Goal: Task Accomplishment & Management: Manage account settings

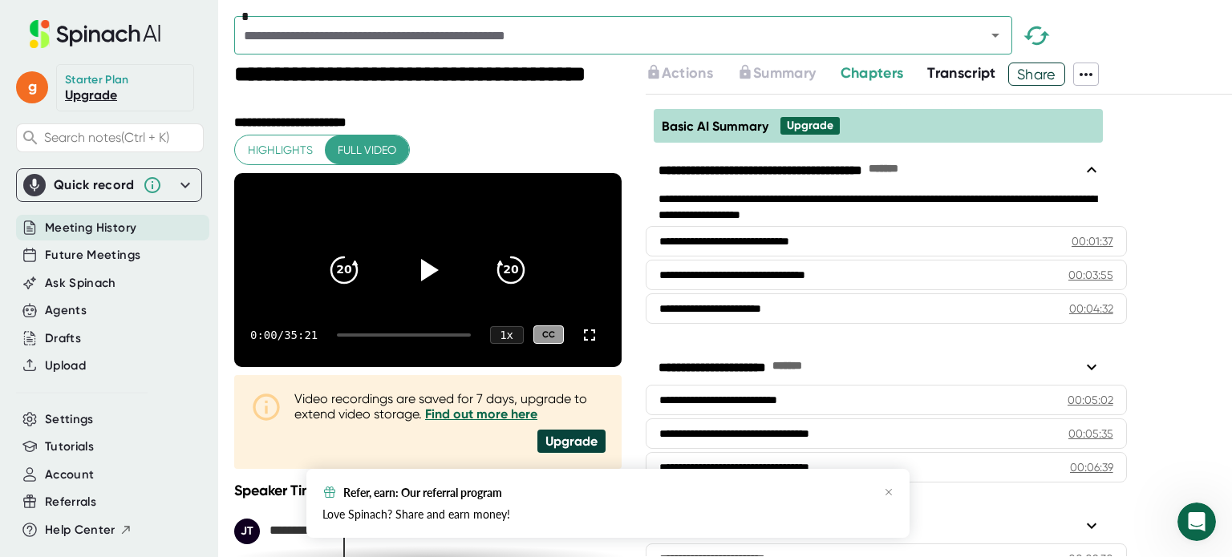
scroll to position [32, 0]
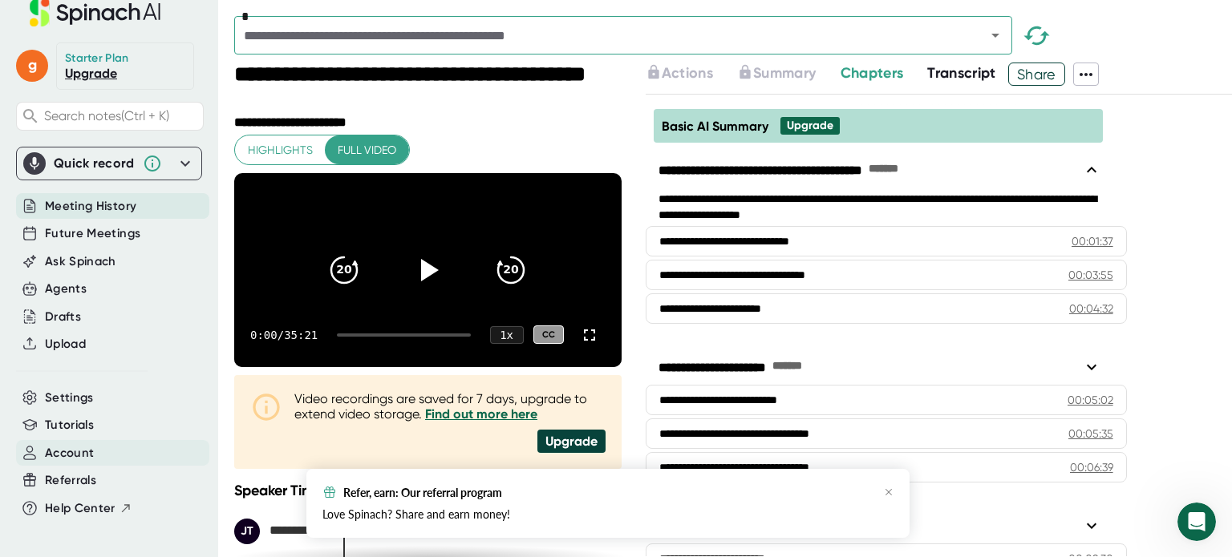
click at [101, 441] on div "Account" at bounding box center [112, 453] width 193 height 26
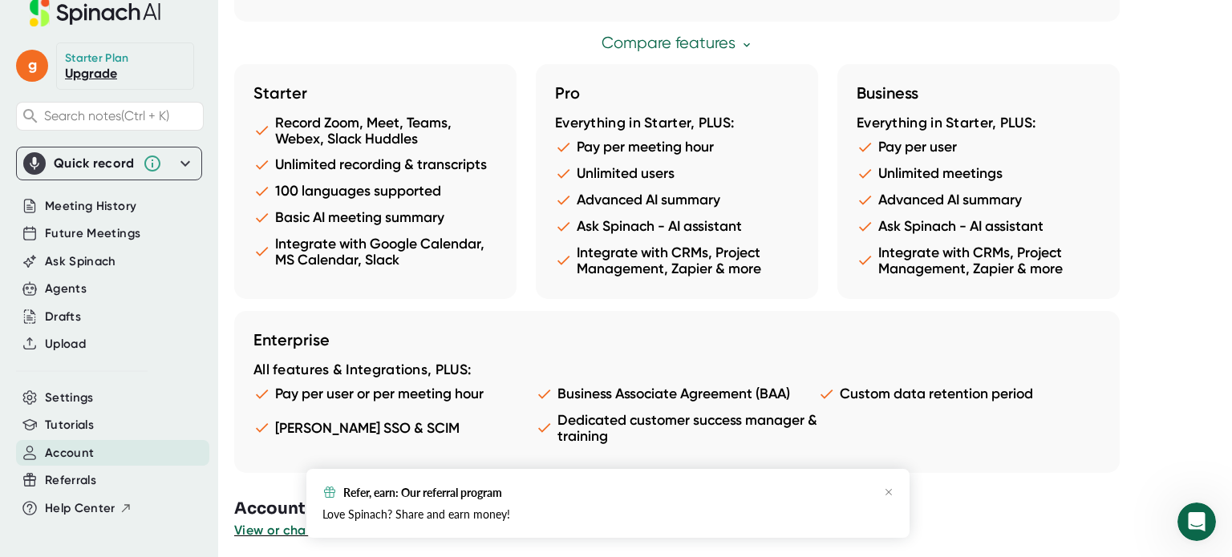
scroll to position [957, 0]
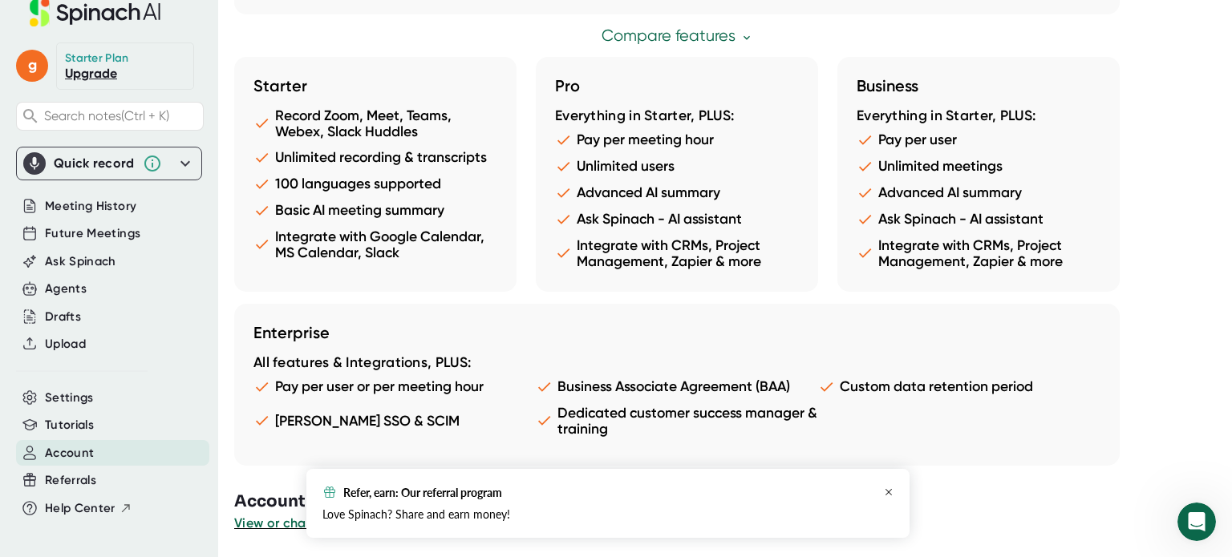
click at [892, 495] on div "Refer, earn: Our referral program Love Spinach? Share and earn money!" at bounding box center [607, 503] width 603 height 69
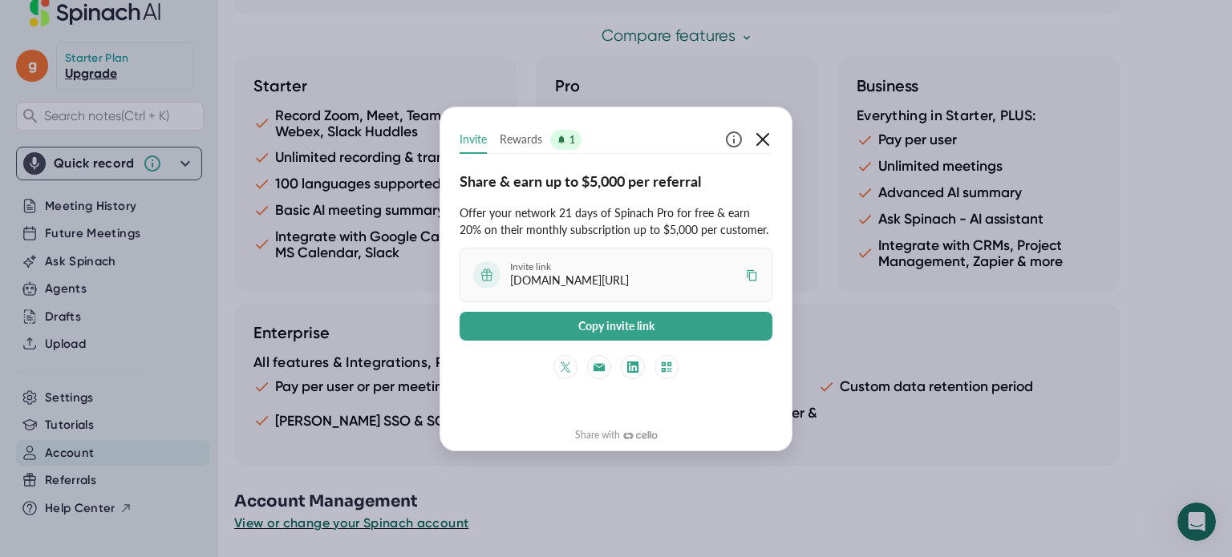
click at [767, 135] on icon "button" at bounding box center [762, 139] width 13 height 13
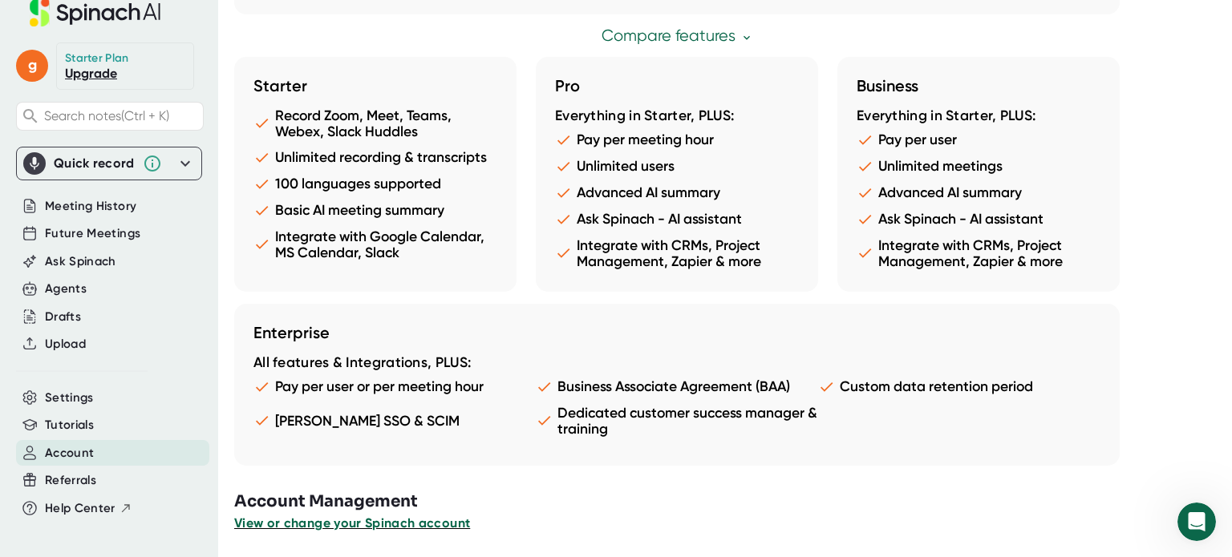
click at [417, 522] on span "View or change your Spinach account" at bounding box center [352, 523] width 236 height 15
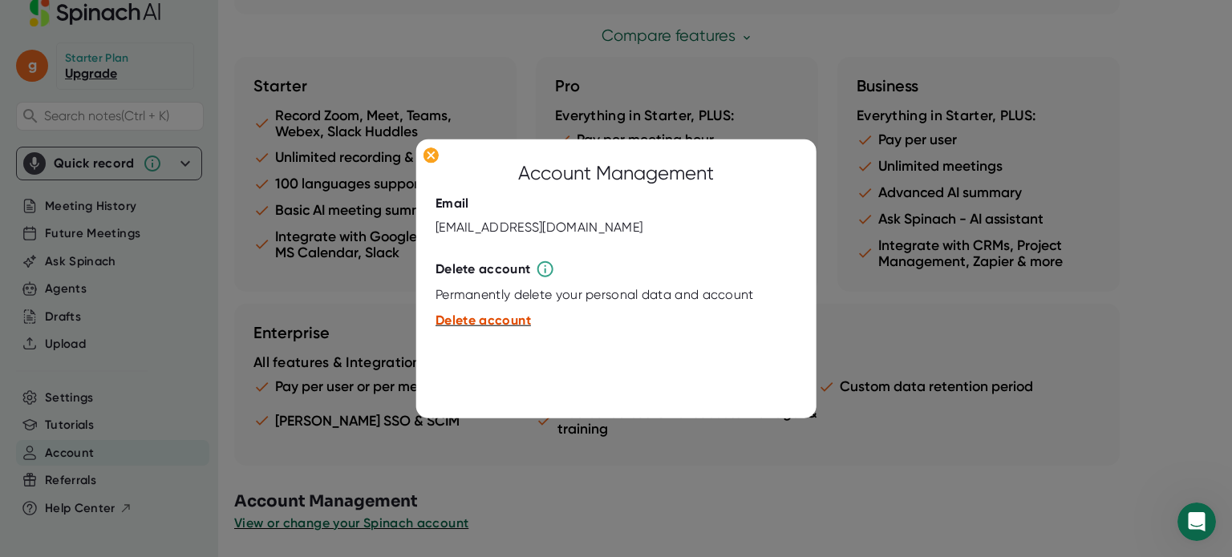
click at [507, 324] on span "Delete account" at bounding box center [482, 320] width 95 height 15
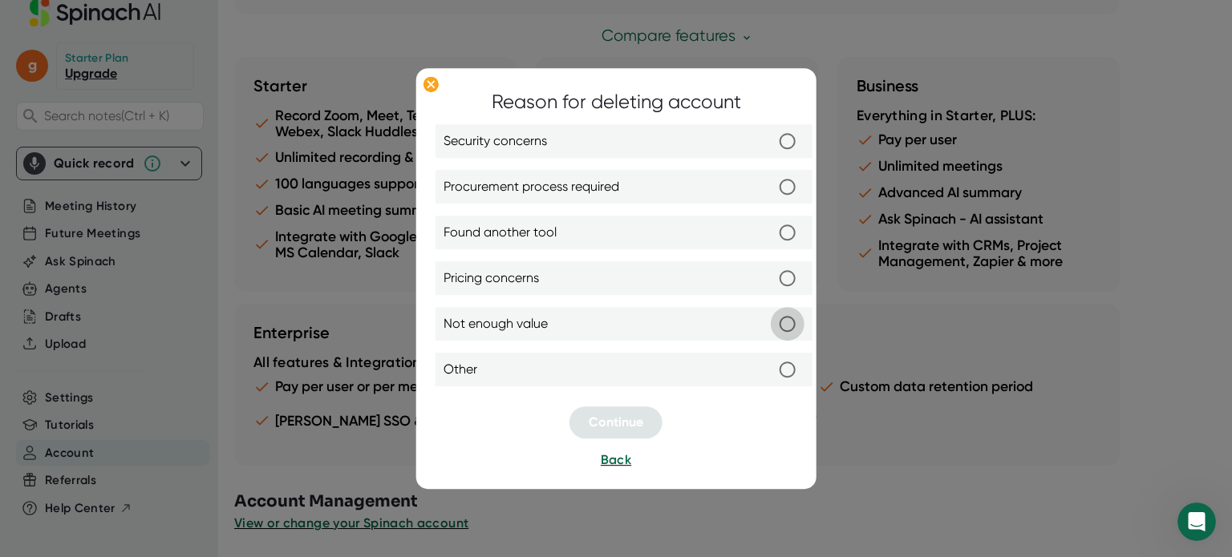
click at [786, 321] on input "Not enough value" at bounding box center [788, 324] width 34 height 34
radio input "true"
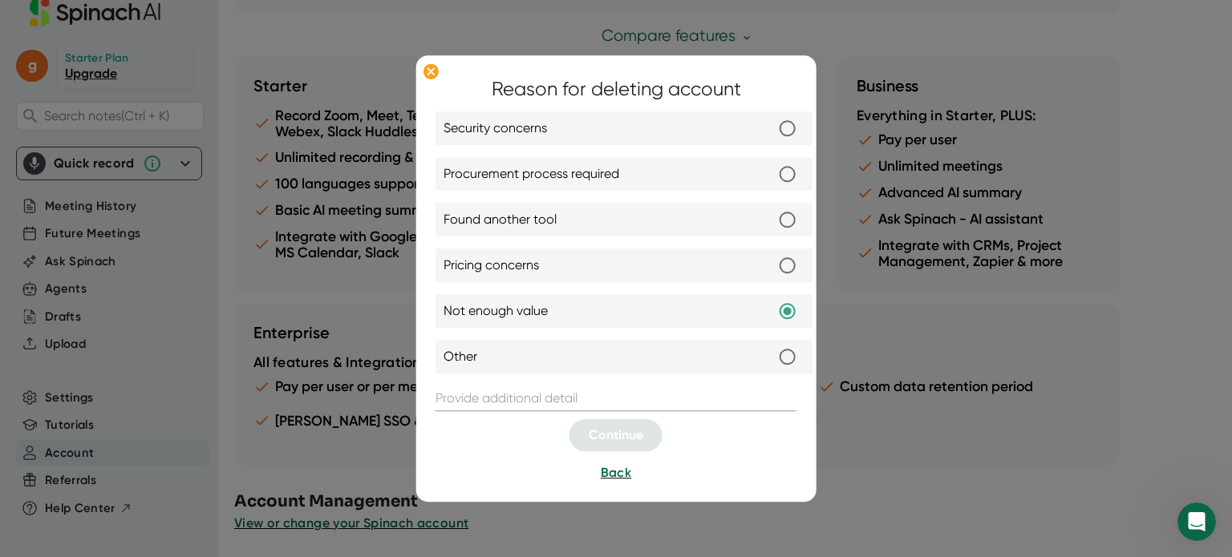
click at [681, 399] on input "text" at bounding box center [615, 399] width 361 height 26
click at [685, 394] on input "text" at bounding box center [615, 399] width 361 height 26
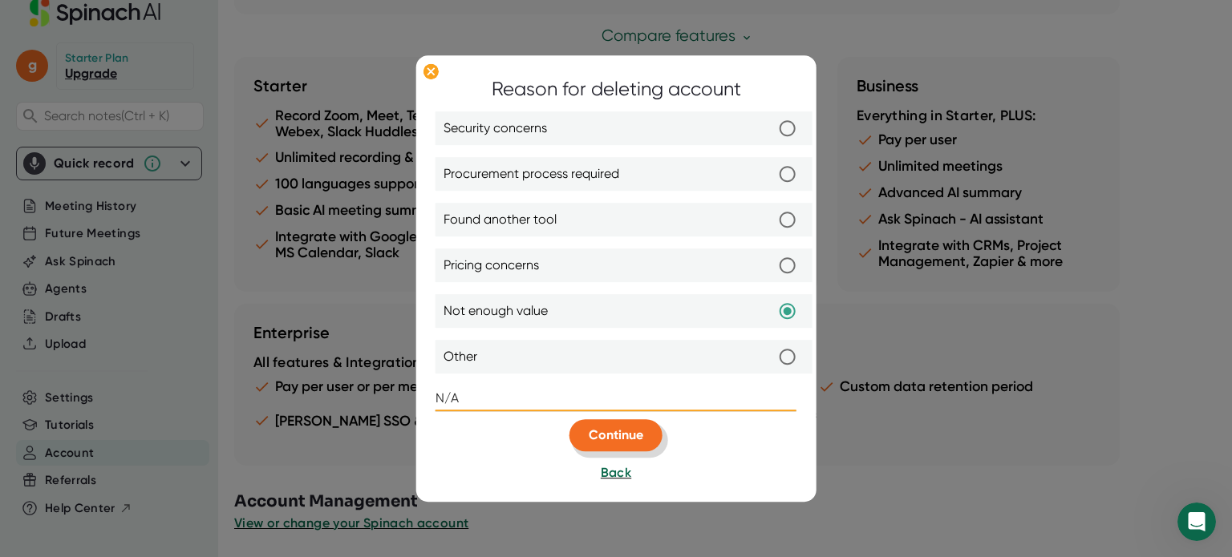
type input "N/A"
click at [630, 442] on span "Continue" at bounding box center [616, 434] width 55 height 15
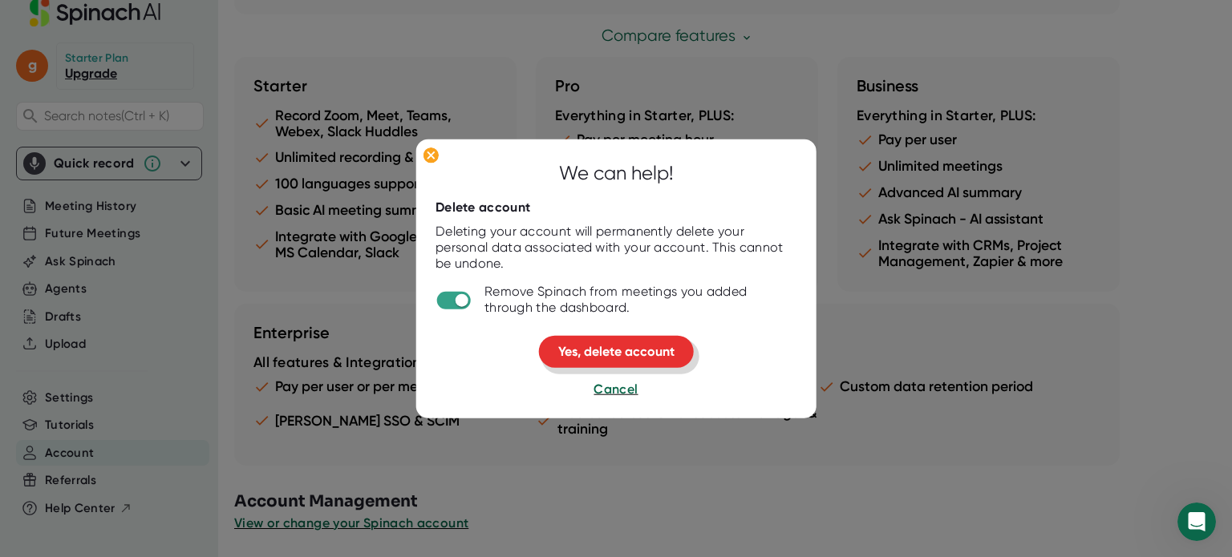
click at [626, 344] on span "Yes, delete account" at bounding box center [616, 351] width 116 height 15
click at [666, 346] on span "Yes, delete account" at bounding box center [616, 351] width 116 height 15
